Goal: Task Accomplishment & Management: Manage account settings

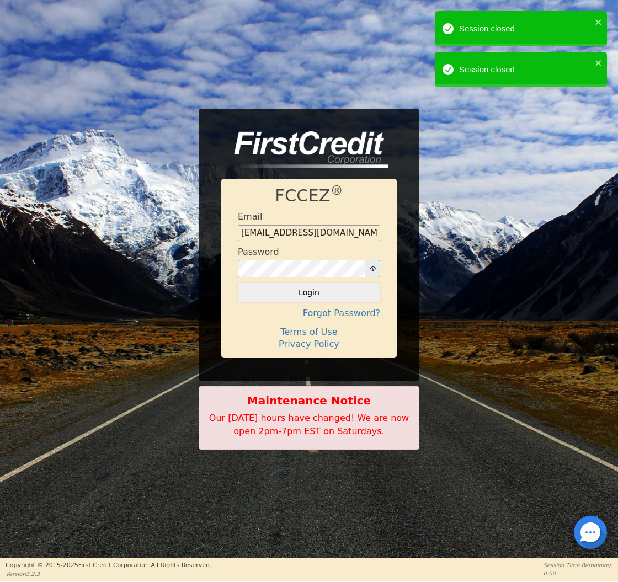
type input "[EMAIL_ADDRESS][DOMAIN_NAME]"
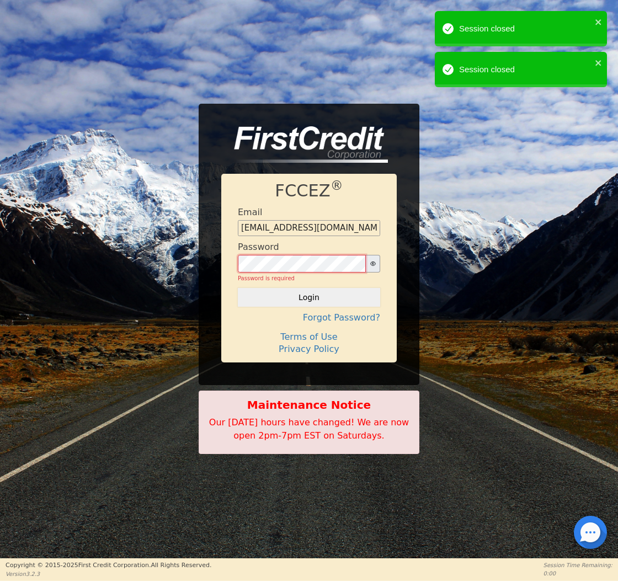
click at [309, 292] on button "Login" at bounding box center [309, 297] width 142 height 19
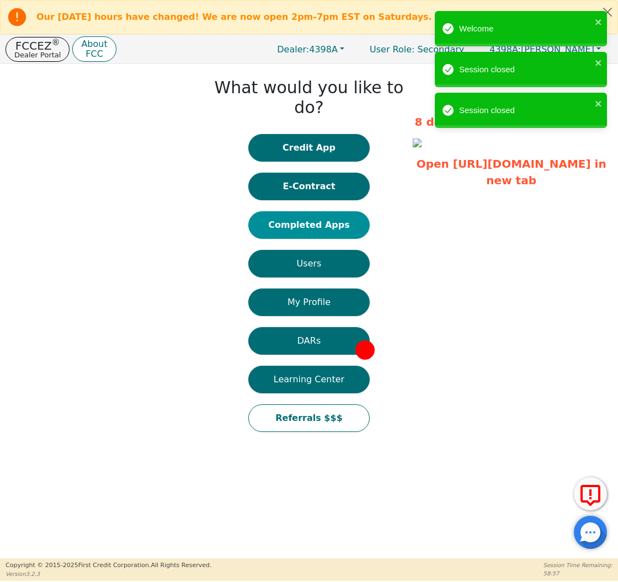
click at [316, 211] on button "Completed Apps" at bounding box center [308, 225] width 121 height 28
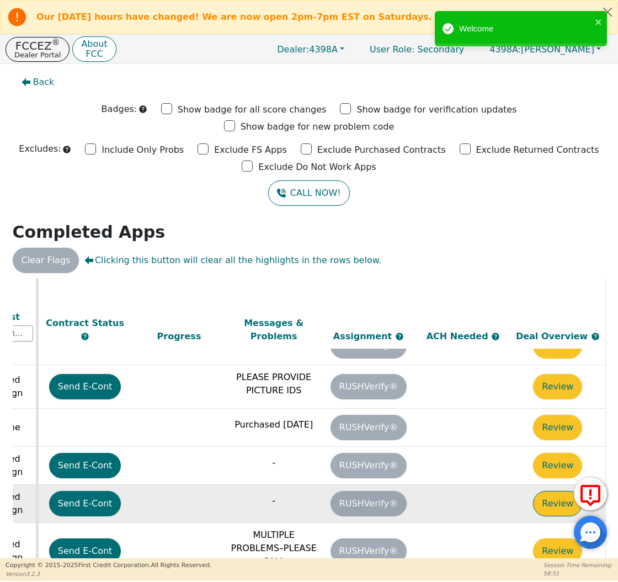
scroll to position [295, 617]
click at [560, 491] on button "Review" at bounding box center [557, 503] width 49 height 25
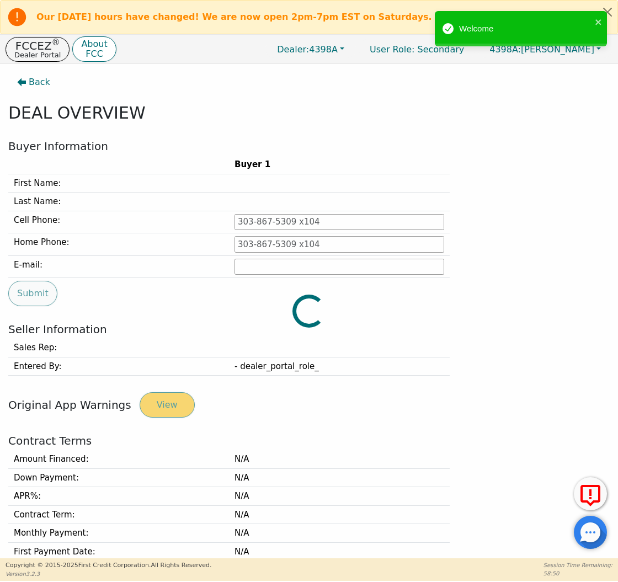
type input "[PHONE_NUMBER]"
type input "[PERSON_NAME][EMAIL_ADDRESS][PERSON_NAME][DOMAIN_NAME]"
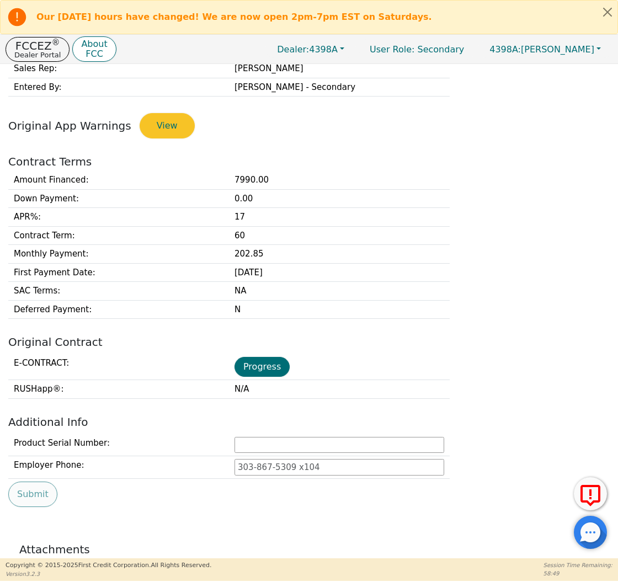
scroll to position [413, 0]
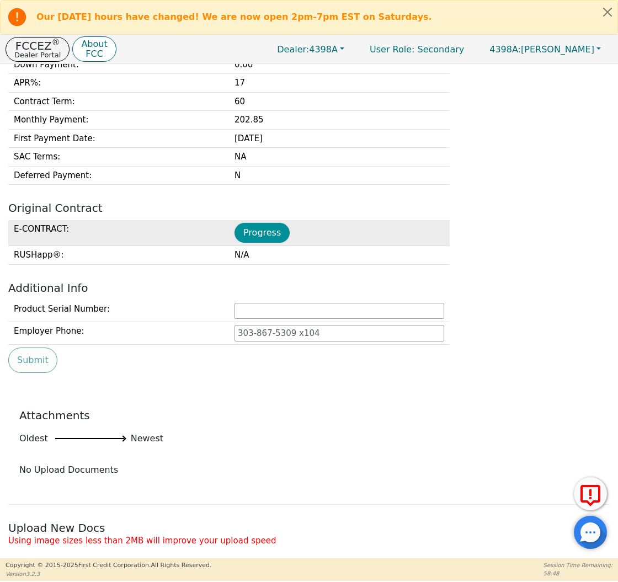
click at [256, 227] on button "Progress" at bounding box center [262, 233] width 55 height 20
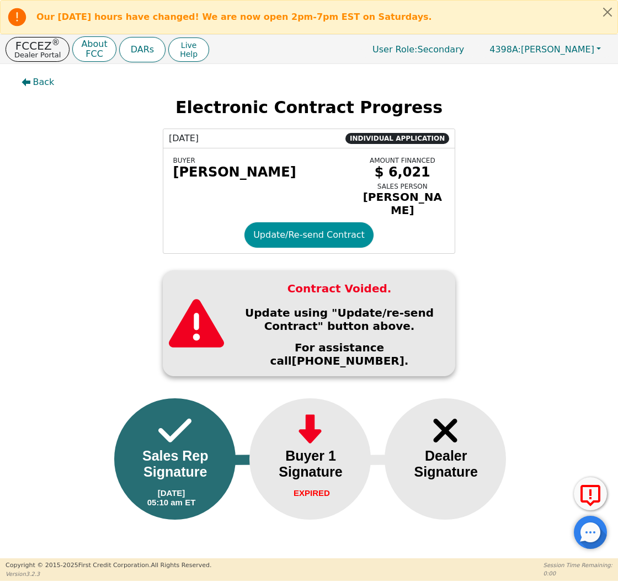
click at [327, 228] on button "Update/Re-send Contract" at bounding box center [308, 234] width 129 height 25
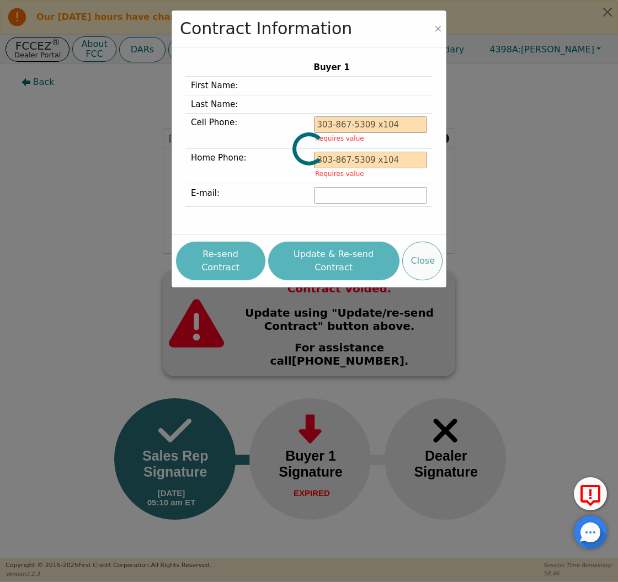
type input "[PHONE_NUMBER]"
type input "[PERSON_NAME][EMAIL_ADDRESS][PERSON_NAME][DOMAIN_NAME]"
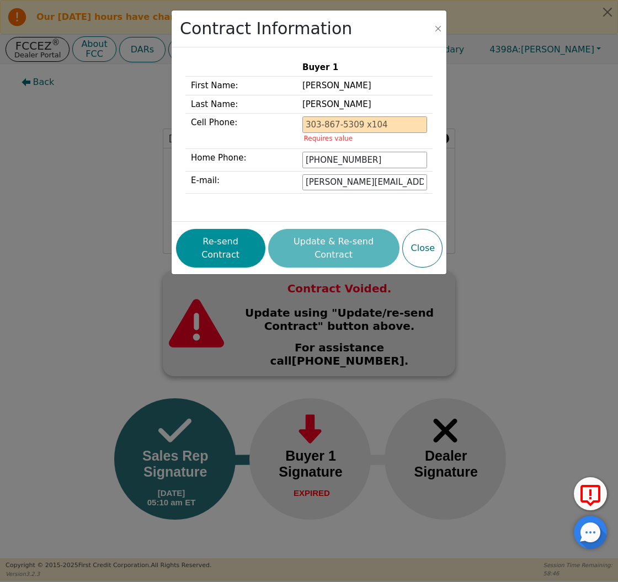
click at [228, 246] on button "Re-send Contract" at bounding box center [220, 248] width 89 height 39
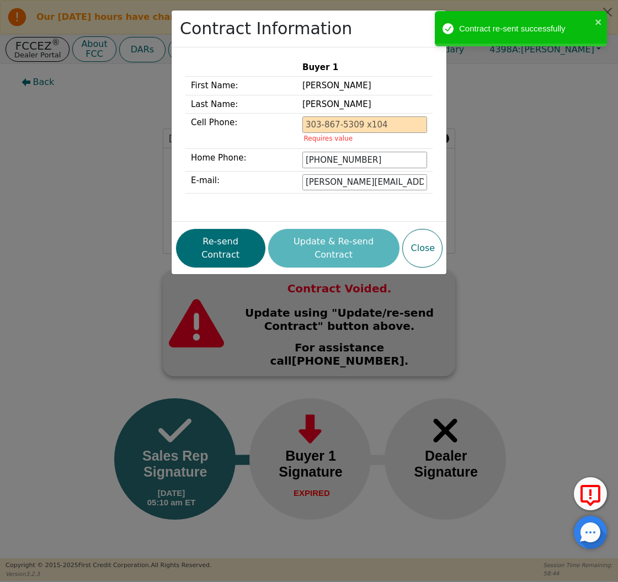
click at [97, 177] on div "Contract Information Buyer 1 First Name: [PERSON_NAME] Last Name: [PERSON_NAME]…" at bounding box center [309, 291] width 618 height 582
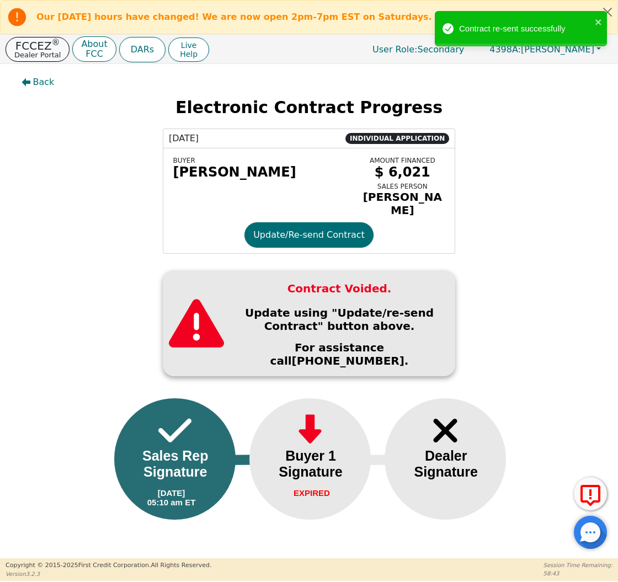
click at [37, 56] on p "Dealer Portal" at bounding box center [37, 54] width 46 height 7
